Goal: Transaction & Acquisition: Subscribe to service/newsletter

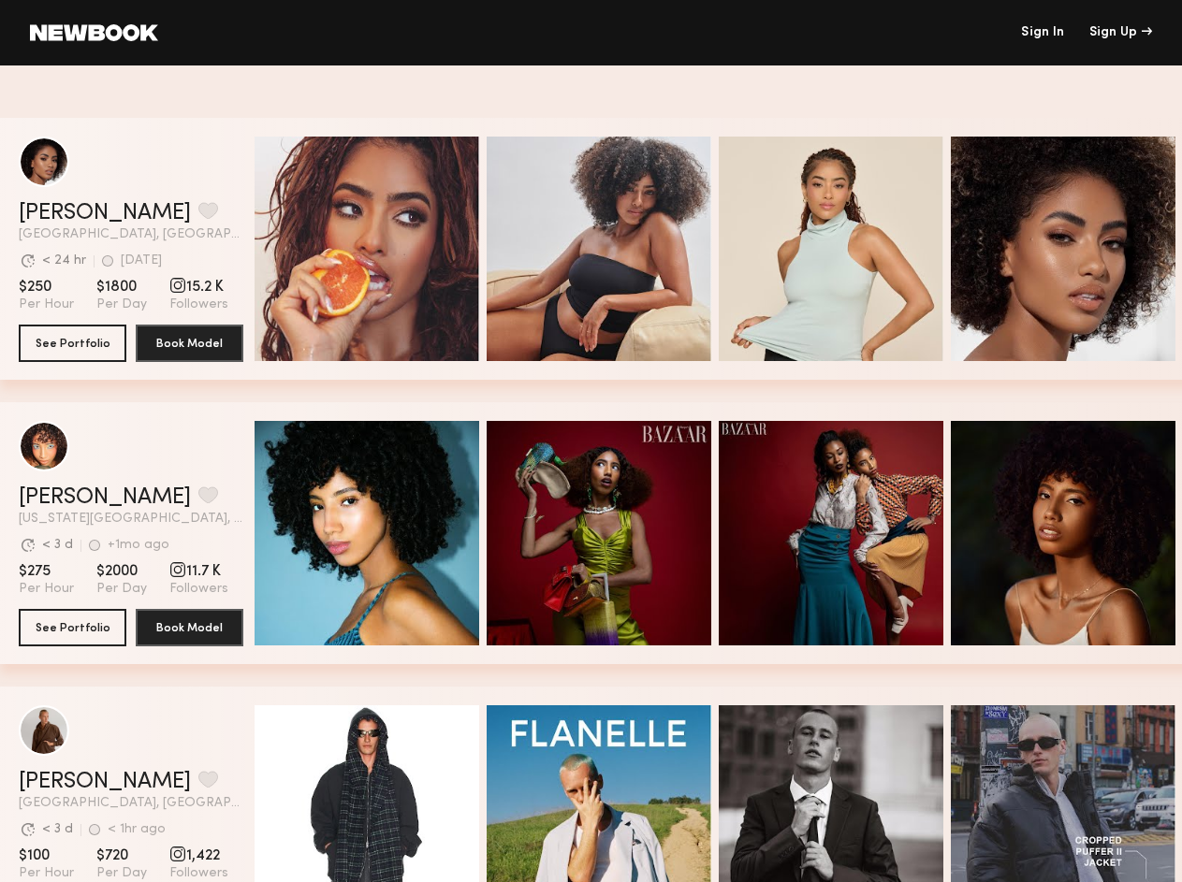
click at [1120, 33] on div "Sign Up" at bounding box center [1120, 32] width 63 height 13
click at [198, 212] on button "grid" at bounding box center [208, 210] width 20 height 17
click at [374, 249] on span "Quick Preview" at bounding box center [386, 250] width 112 height 17
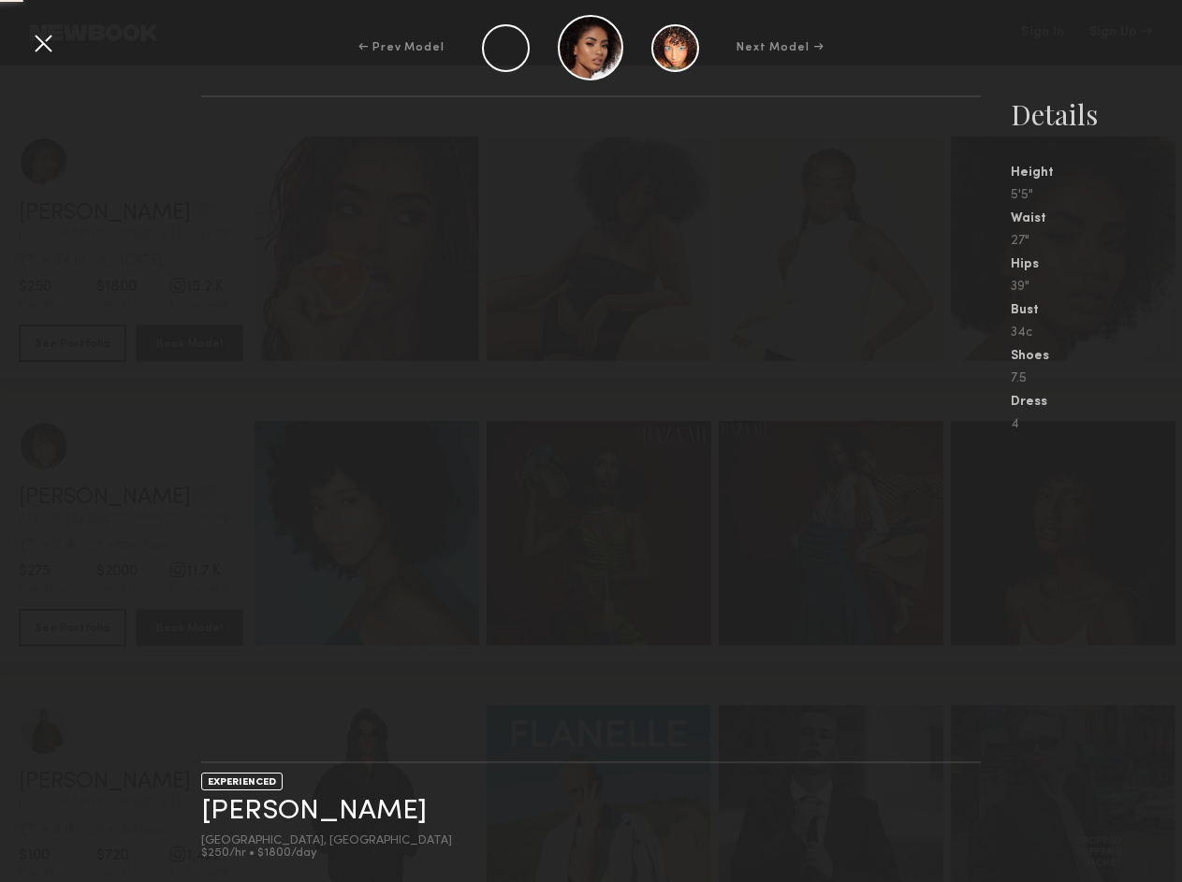
click at [606, 249] on span "Quick Preview" at bounding box center [618, 250] width 112 height 17
click at [839, 249] on span "Quick Preview" at bounding box center [851, 250] width 112 height 17
click at [1070, 249] on nb-gallery-model-stats "Details Height 5'5" Waist 27" Hips 39" Bust 34c Shoes 7.5 Dress 4" at bounding box center [1081, 488] width 201 height 787
click at [152, 497] on div "EXPERIENCED [PERSON_NAME] [GEOGRAPHIC_DATA], [GEOGRAPHIC_DATA] $250/hr • $1800/…" at bounding box center [591, 488] width 1182 height 787
click at [374, 533] on nb-gallery-light at bounding box center [591, 429] width 780 height 668
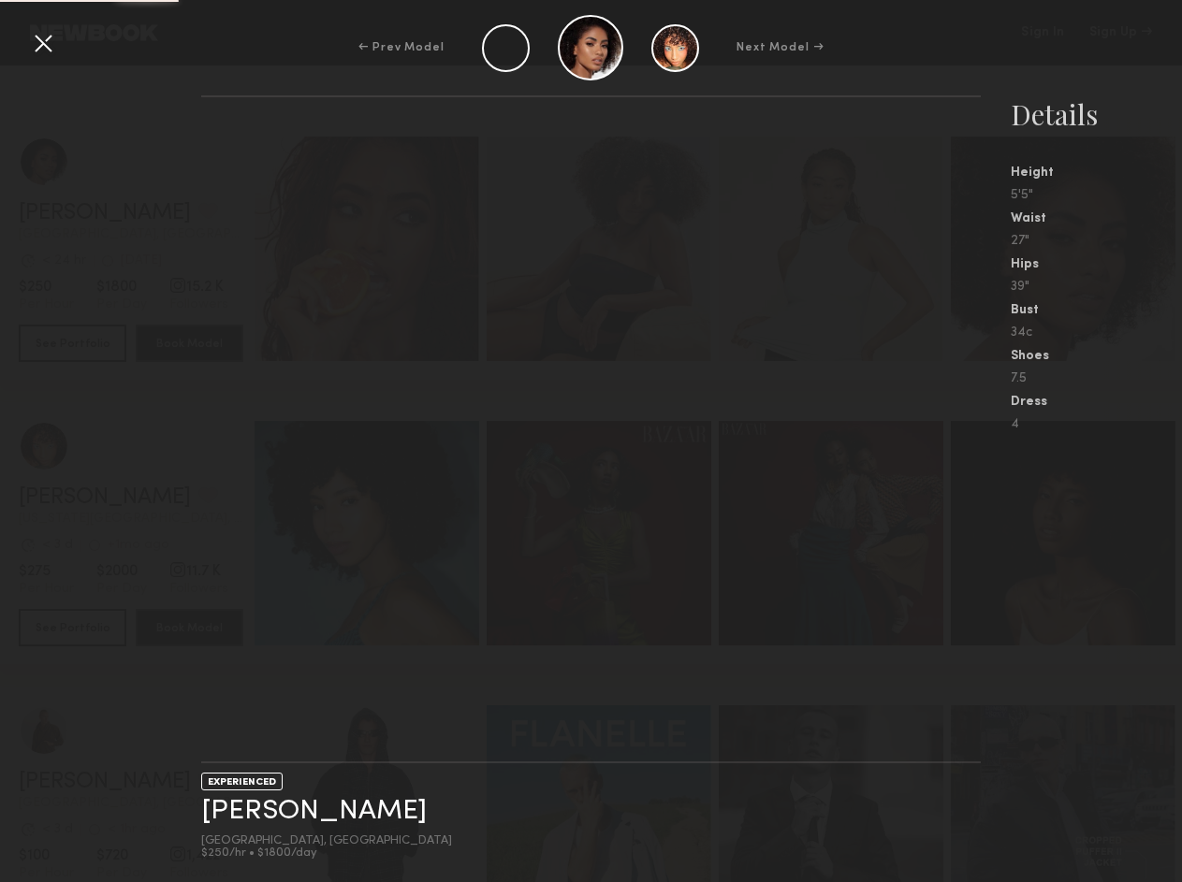
click at [606, 533] on nb-gallery-light at bounding box center [591, 429] width 780 height 668
click at [839, 533] on nb-gallery-light at bounding box center [591, 429] width 780 height 668
